Goal: Task Accomplishment & Management: Complete application form

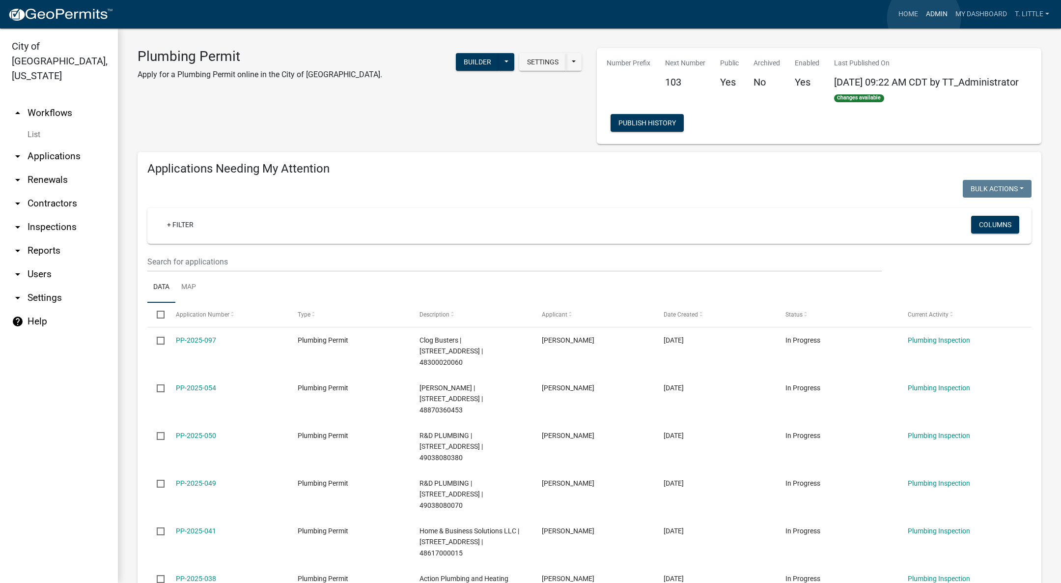
click at [924, 18] on link "Admin" at bounding box center [936, 14] width 29 height 19
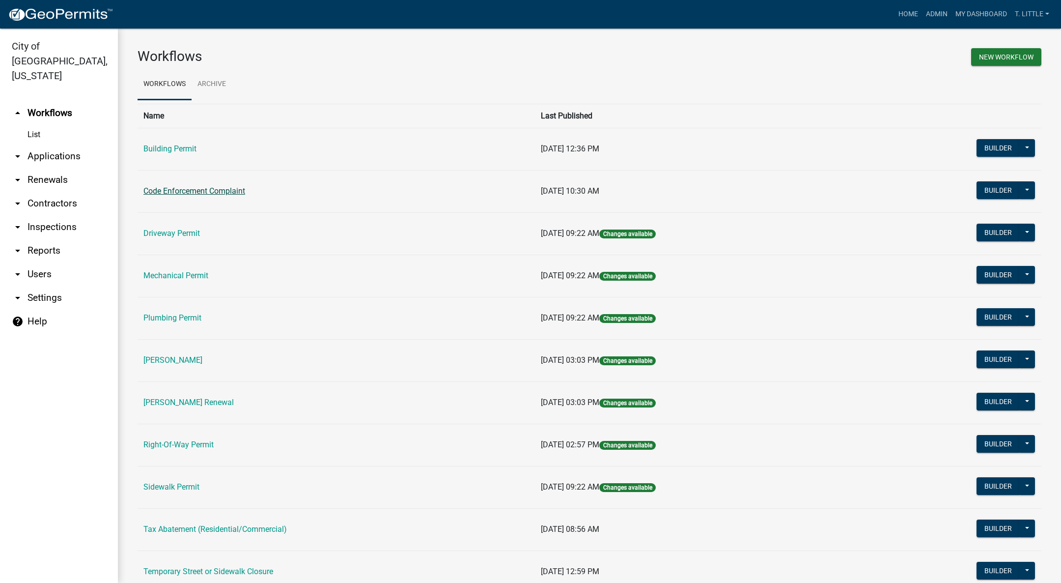
click at [200, 189] on link "Code Enforcement Complaint" at bounding box center [194, 190] width 102 height 9
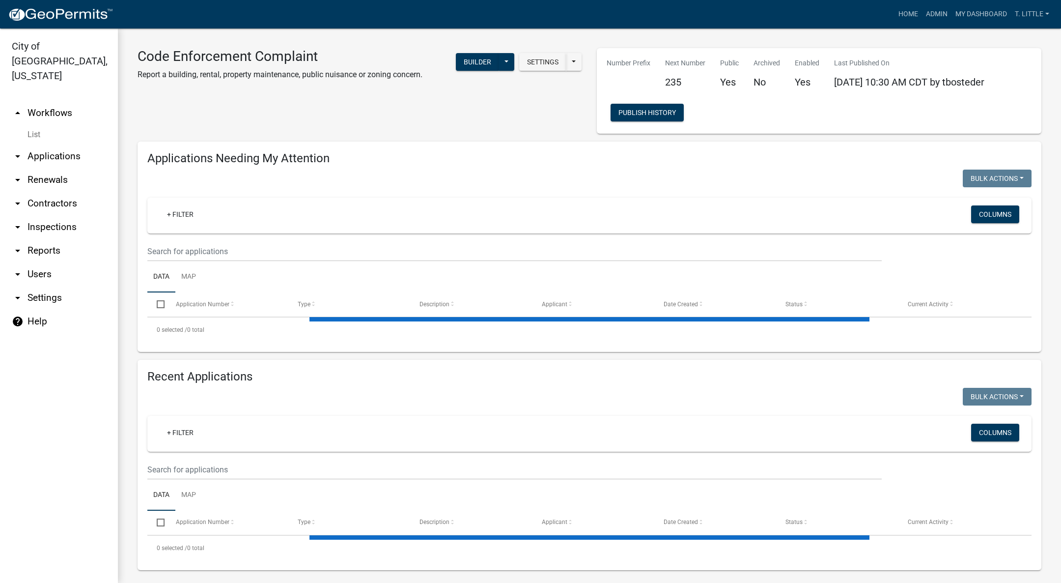
select select "3: 100"
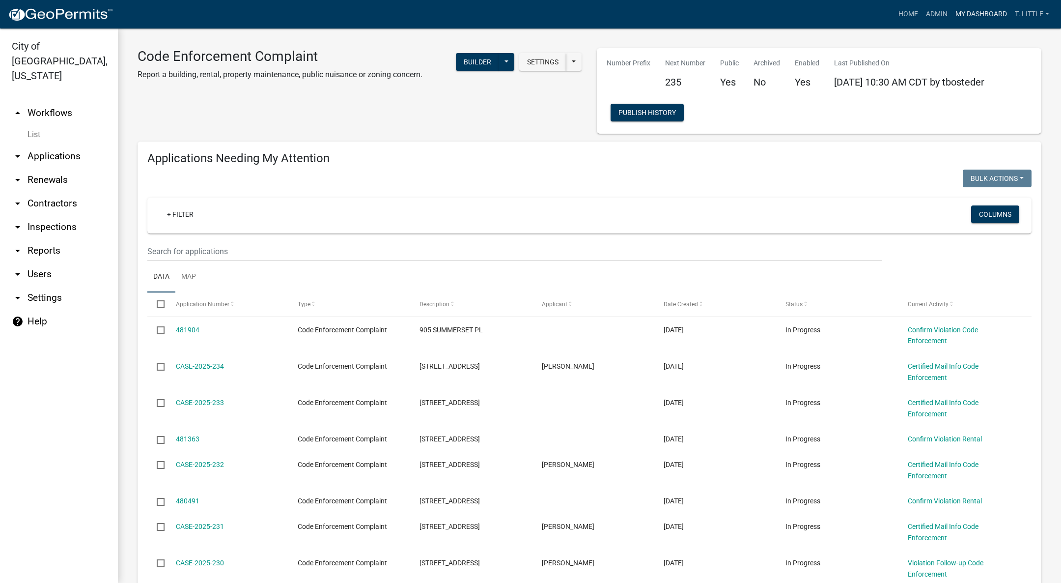
click at [979, 9] on link "My Dashboard" at bounding box center [980, 14] width 59 height 19
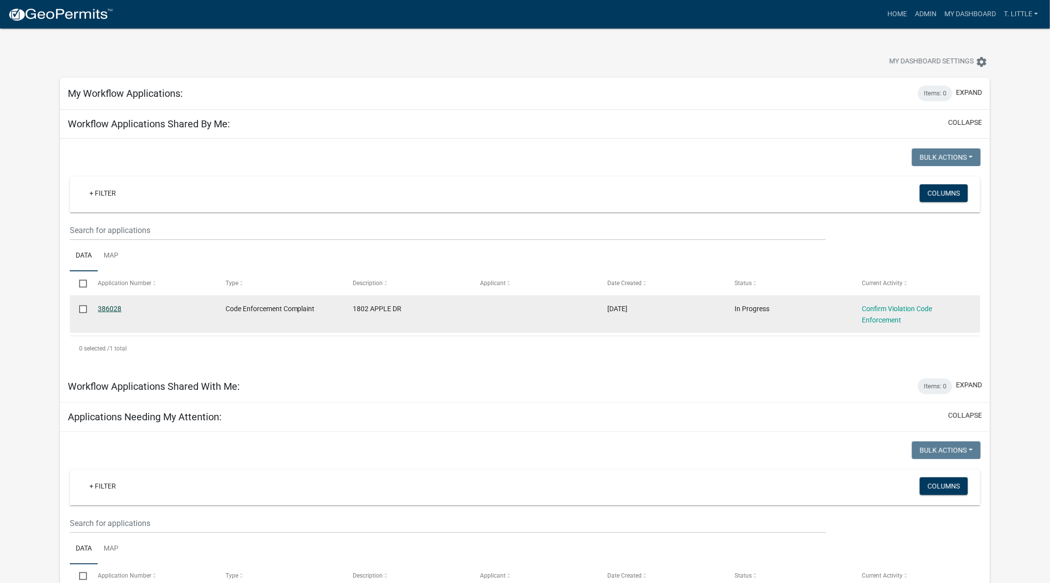
click at [116, 308] on link "386028" at bounding box center [110, 309] width 24 height 8
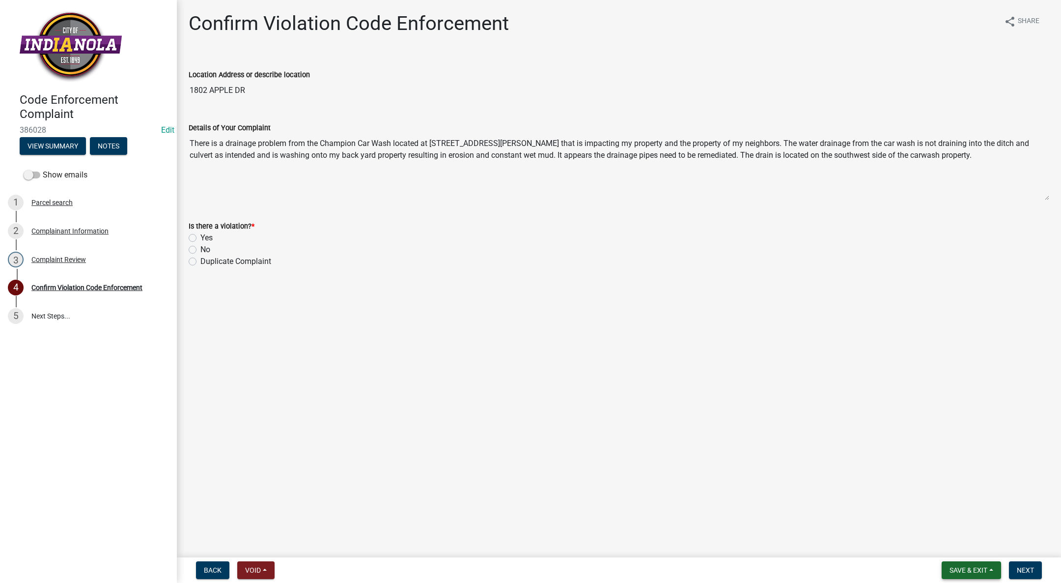
click at [986, 567] on span "Save & Exit" at bounding box center [968, 570] width 38 height 8
click at [955, 538] on button "Save & Exit" at bounding box center [961, 544] width 79 height 24
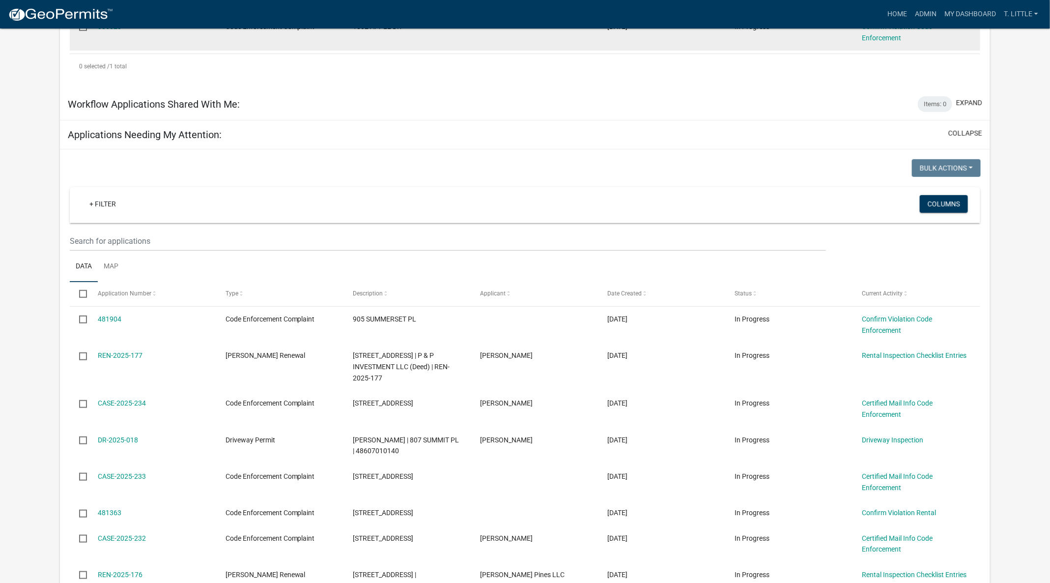
scroll to position [295, 0]
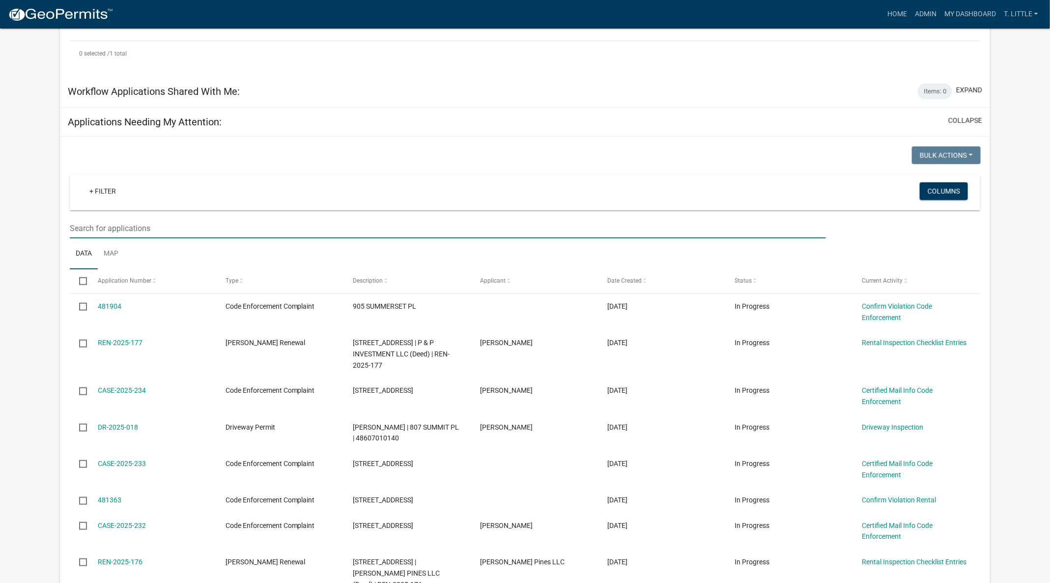
click at [306, 227] on input "text" at bounding box center [448, 228] width 756 height 20
click at [456, 222] on input "text" at bounding box center [448, 228] width 756 height 20
click at [332, 146] on div at bounding box center [293, 156] width 463 height 20
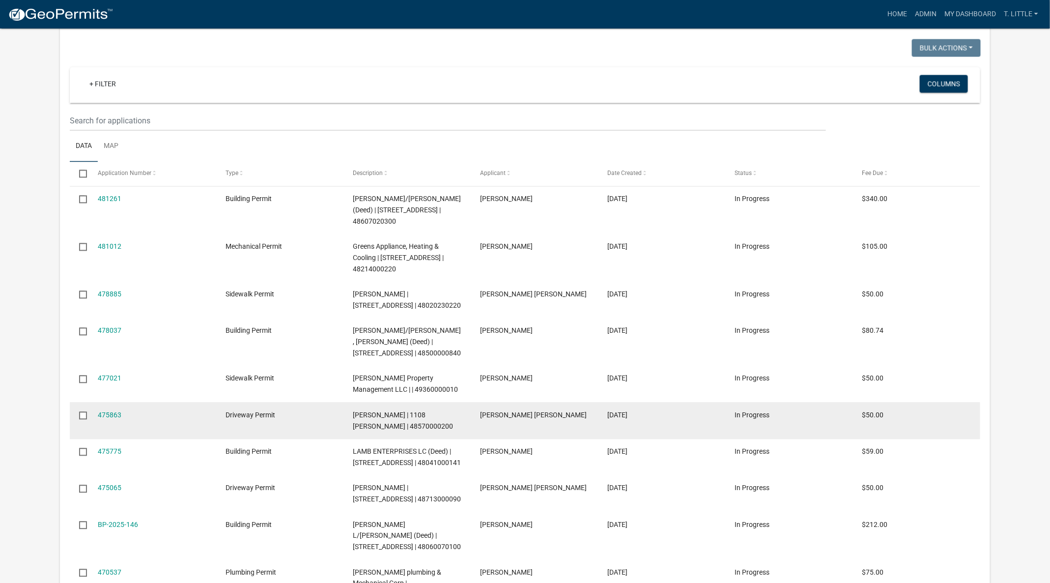
scroll to position [1105, 0]
